Goal: Task Accomplishment & Management: Manage account settings

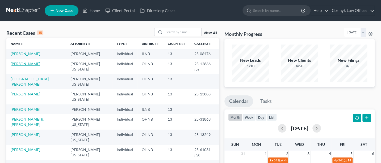
click at [27, 63] on link "[PERSON_NAME]" at bounding box center [25, 64] width 29 height 5
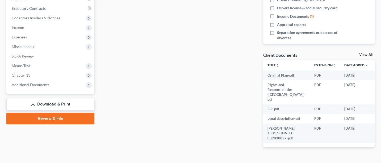
scroll to position [164, 0]
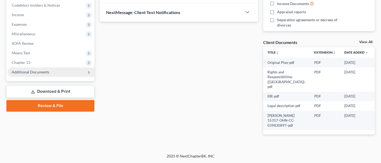
click at [38, 70] on span "Additional Documents" at bounding box center [30, 72] width 37 height 5
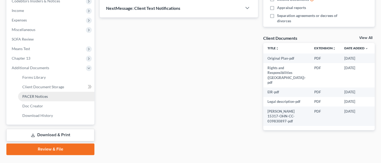
click at [45, 95] on span "PACER Notices" at bounding box center [34, 96] width 25 height 5
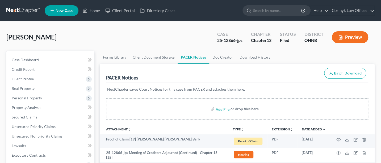
scroll to position [71, 0]
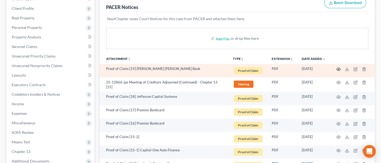
click at [339, 69] on icon "button" at bounding box center [338, 69] width 4 height 4
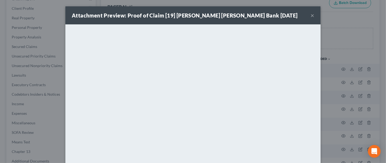
click at [310, 15] on button "×" at bounding box center [312, 15] width 4 height 6
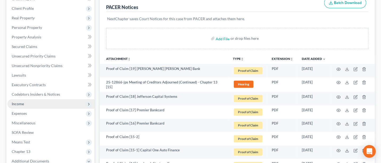
click at [20, 104] on span "Income" at bounding box center [18, 104] width 12 height 5
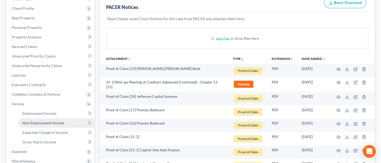
click at [46, 124] on span "Non Employment Income" at bounding box center [43, 123] width 42 height 5
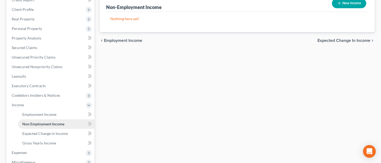
scroll to position [71, 0]
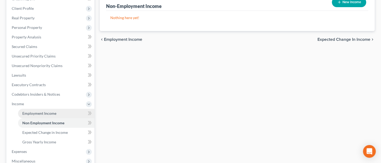
click at [40, 111] on span "Employment Income" at bounding box center [39, 113] width 34 height 5
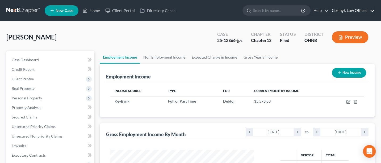
click at [346, 10] on link "Cozmyk Law Offices" at bounding box center [351, 11] width 45 height 10
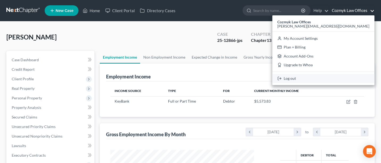
click at [347, 74] on link "Log out" at bounding box center [323, 78] width 102 height 9
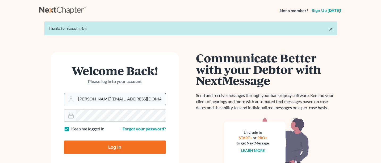
click at [122, 100] on input "[PERSON_NAME][EMAIL_ADDRESS][DOMAIN_NAME]" at bounding box center [120, 99] width 89 height 12
type input "[PERSON_NAME][EMAIL_ADDRESS][DOMAIN_NAME]"
click at [115, 147] on input "Log In" at bounding box center [115, 147] width 102 height 13
type input "Thinking..."
